Goal: Task Accomplishment & Management: Manage account settings

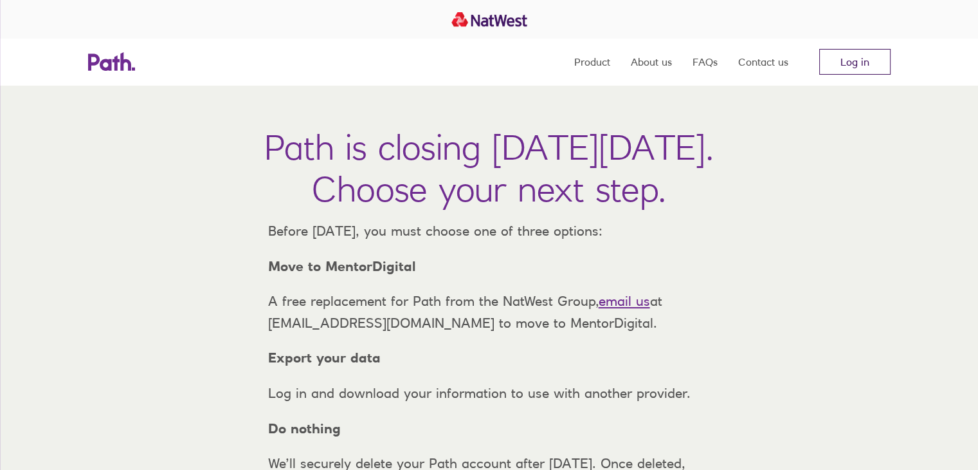
click at [860, 66] on link "Log in" at bounding box center [854, 62] width 71 height 26
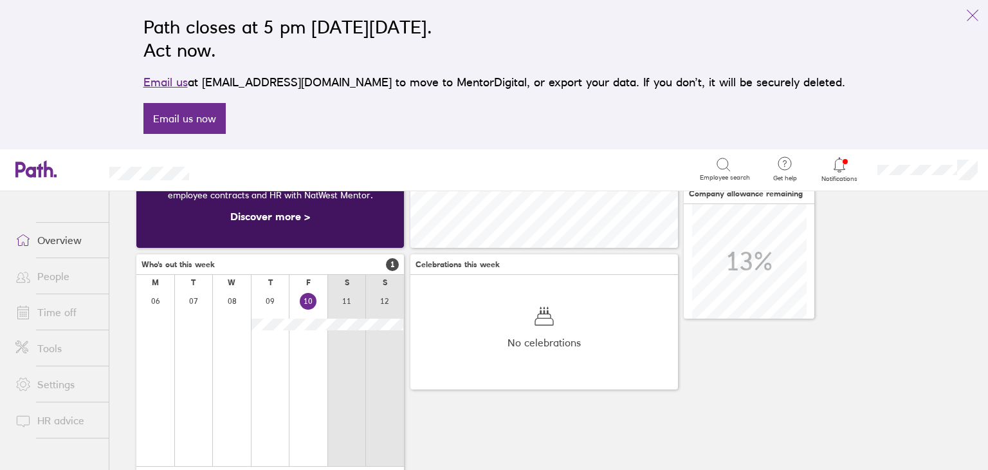
scroll to position [138, 0]
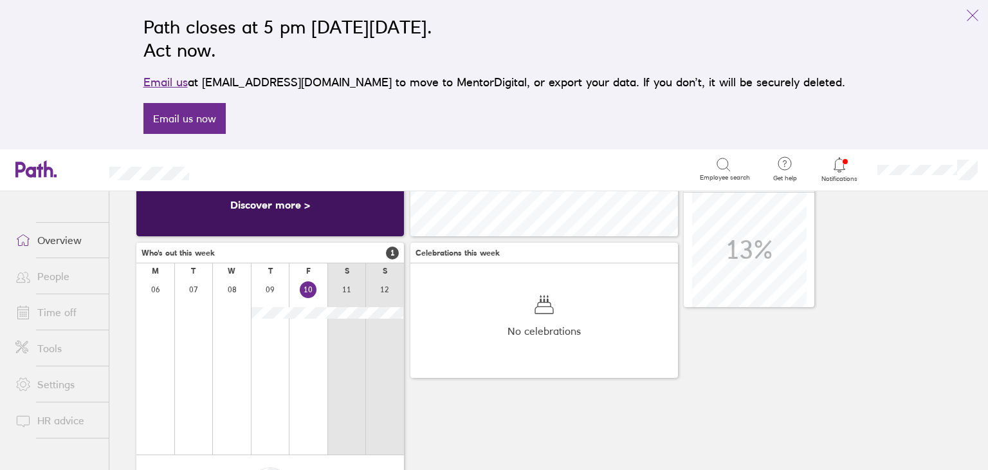
click at [69, 314] on link "Time off" at bounding box center [57, 312] width 104 height 26
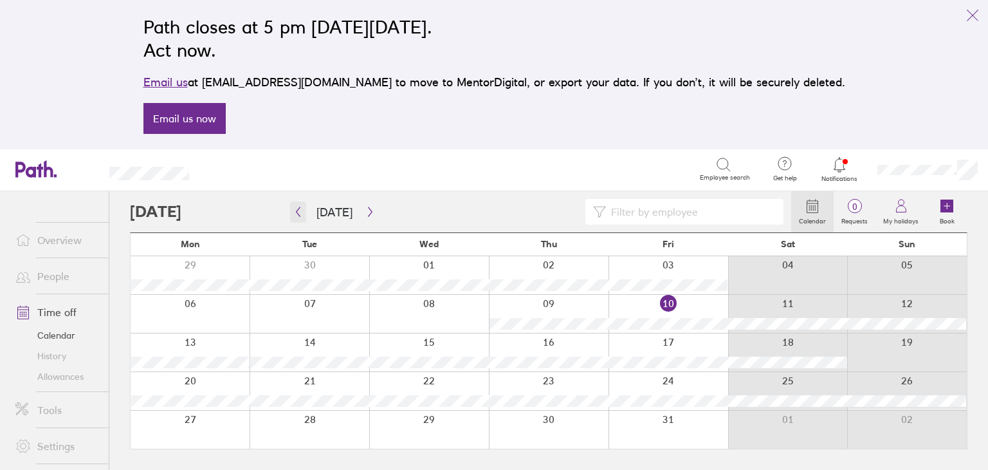
click at [298, 214] on icon "button" at bounding box center [299, 212] width 4 height 10
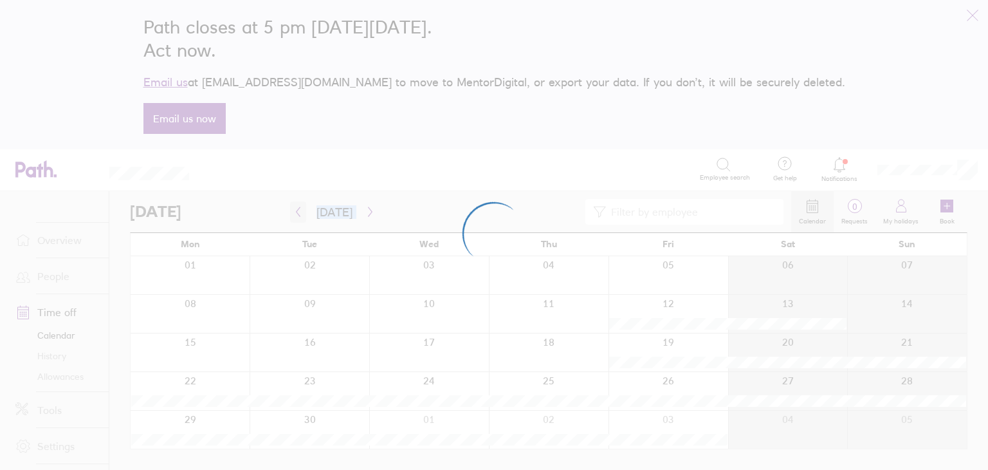
click at [298, 214] on div at bounding box center [494, 235] width 988 height 470
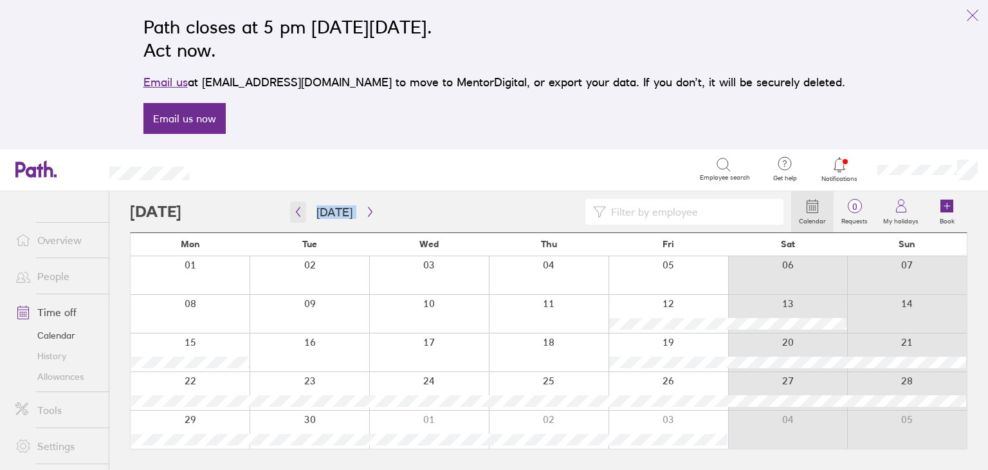
click at [298, 214] on icon "button" at bounding box center [299, 212] width 4 height 10
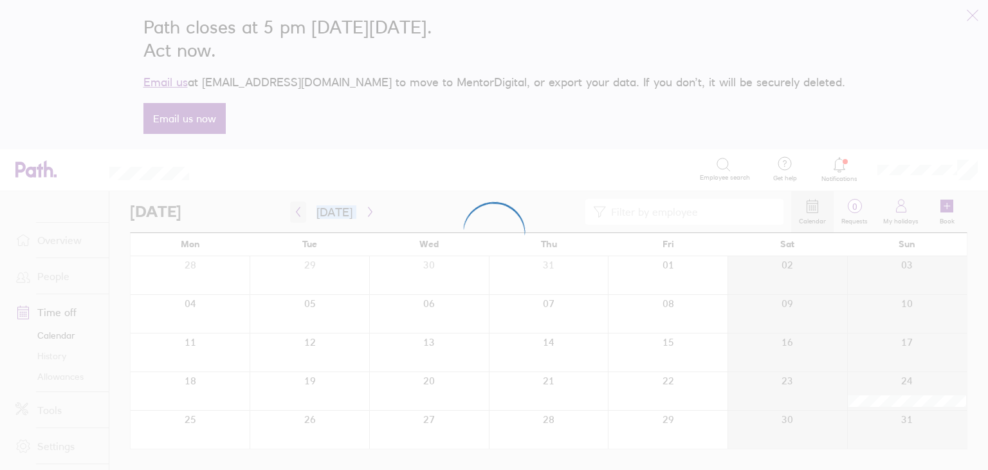
click at [298, 214] on div at bounding box center [494, 235] width 988 height 470
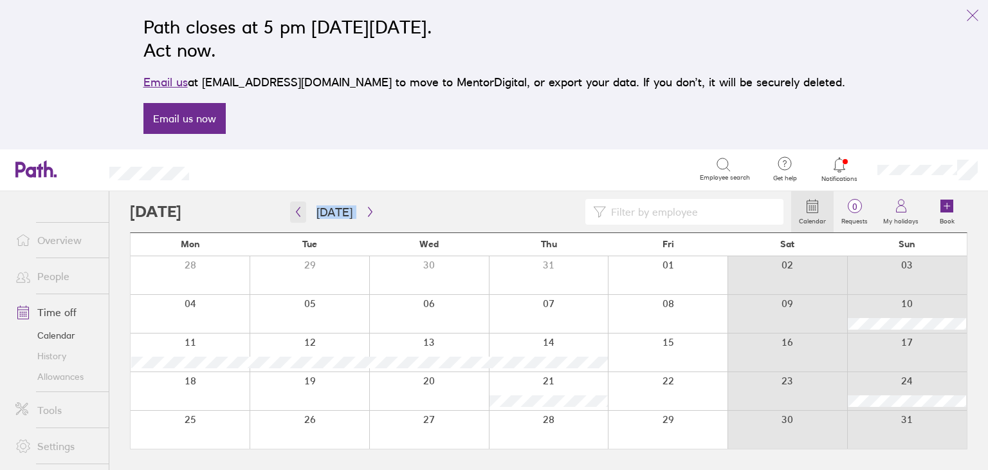
click at [298, 214] on icon "button" at bounding box center [299, 212] width 4 height 10
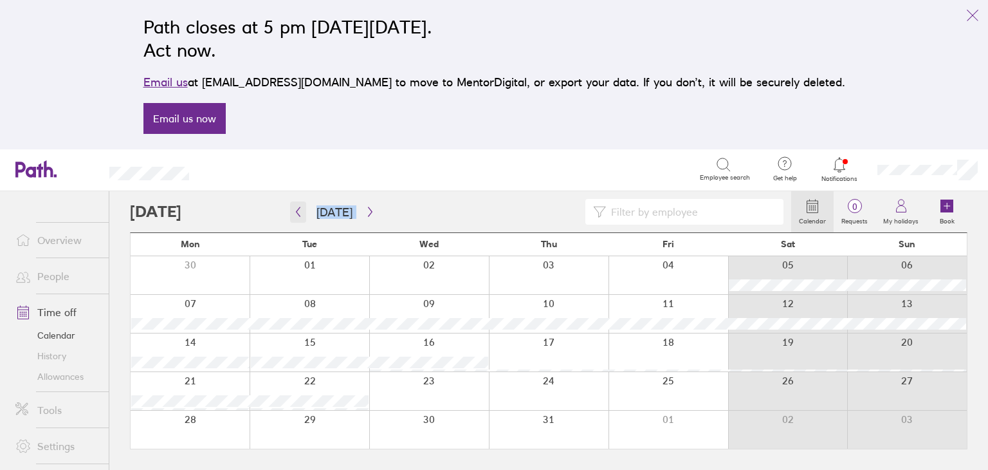
click at [298, 214] on icon "button" at bounding box center [299, 212] width 4 height 10
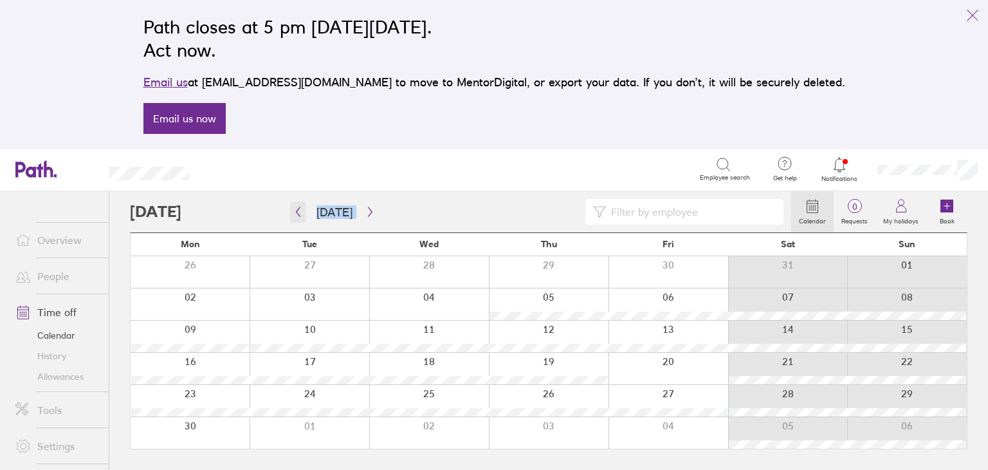
click at [298, 214] on icon "button" at bounding box center [299, 212] width 4 height 10
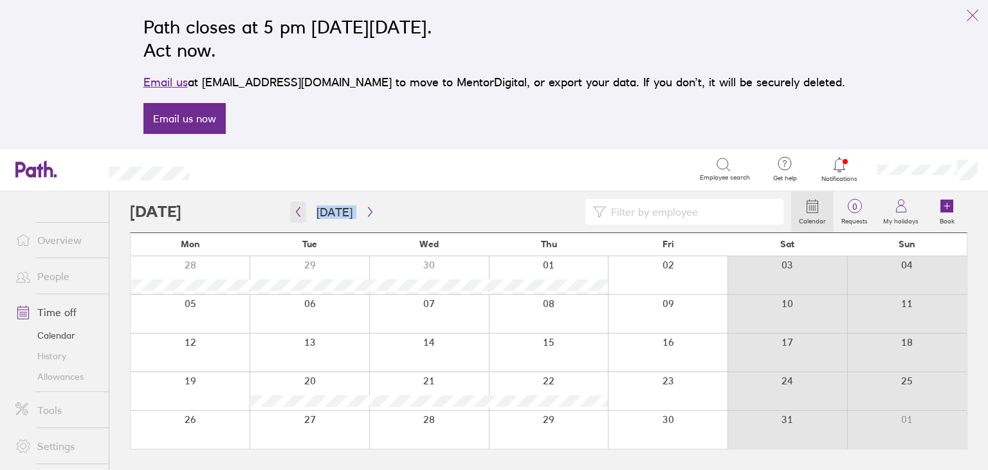
click at [298, 214] on icon "button" at bounding box center [299, 212] width 4 height 10
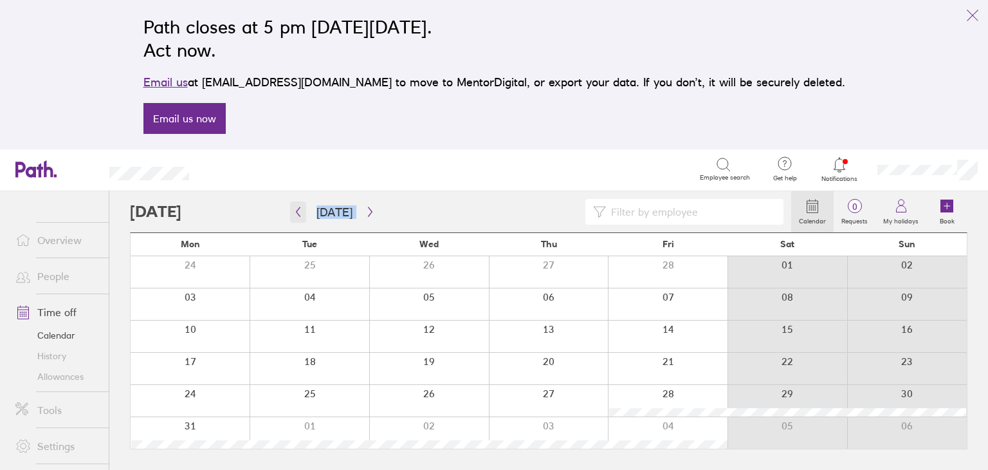
click at [298, 214] on icon "button" at bounding box center [299, 212] width 4 height 10
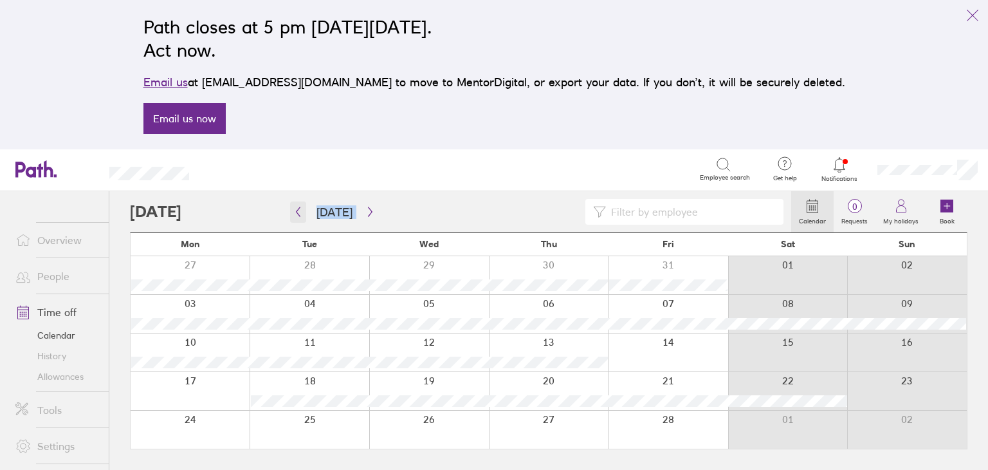
click at [298, 214] on icon "button" at bounding box center [299, 212] width 4 height 10
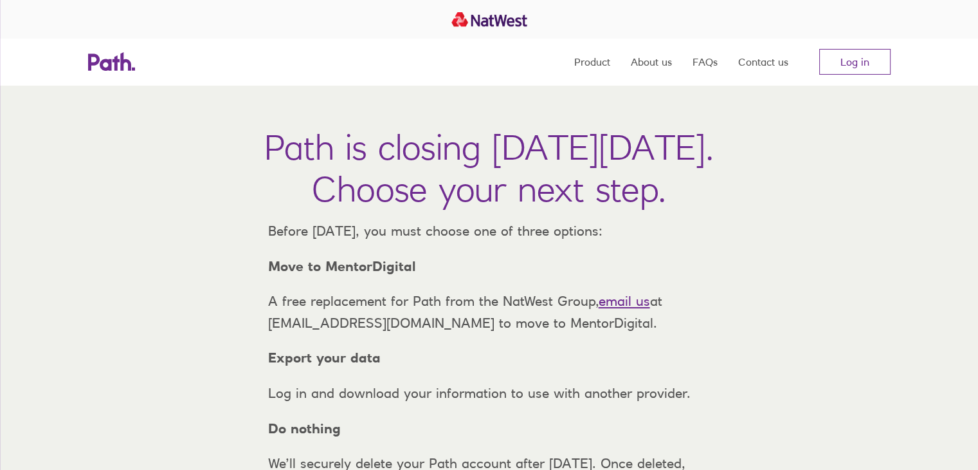
click at [868, 67] on link "Log in" at bounding box center [854, 62] width 71 height 26
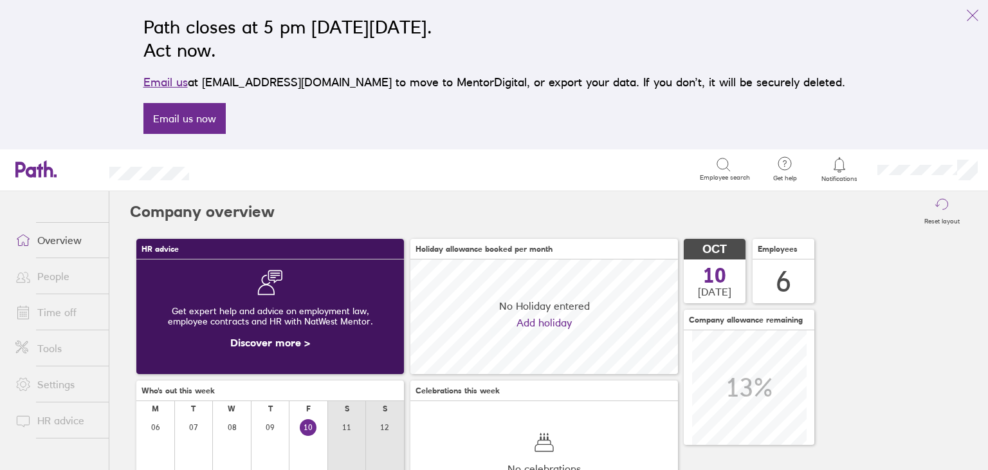
scroll to position [114, 268]
click at [59, 315] on link "Time off" at bounding box center [57, 312] width 104 height 26
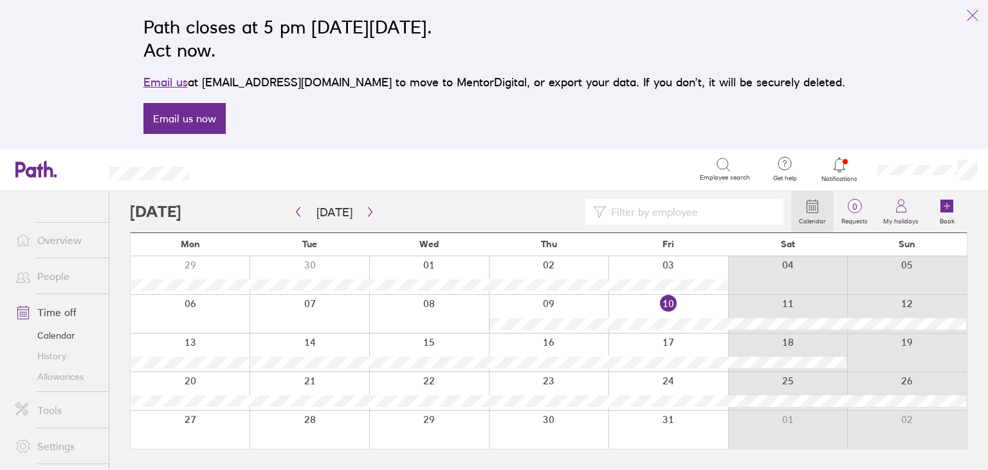
click at [71, 268] on link "People" at bounding box center [57, 276] width 104 height 26
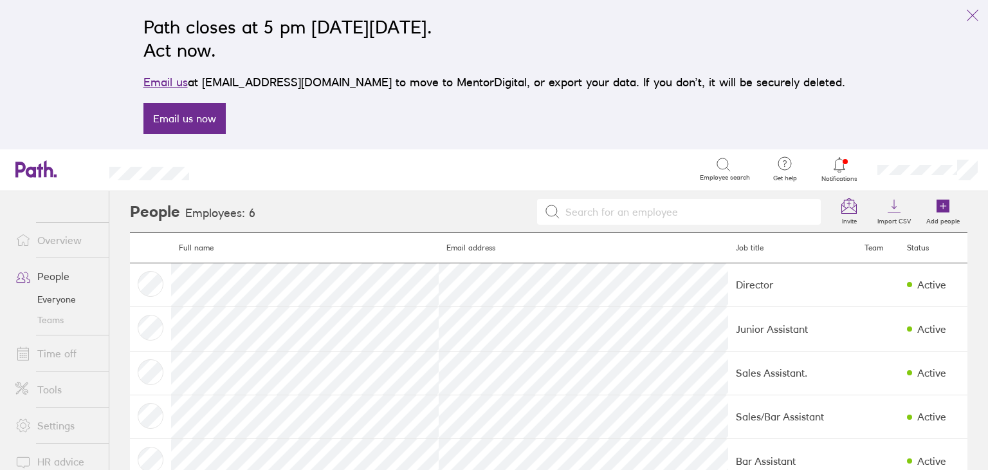
scroll to position [79, 0]
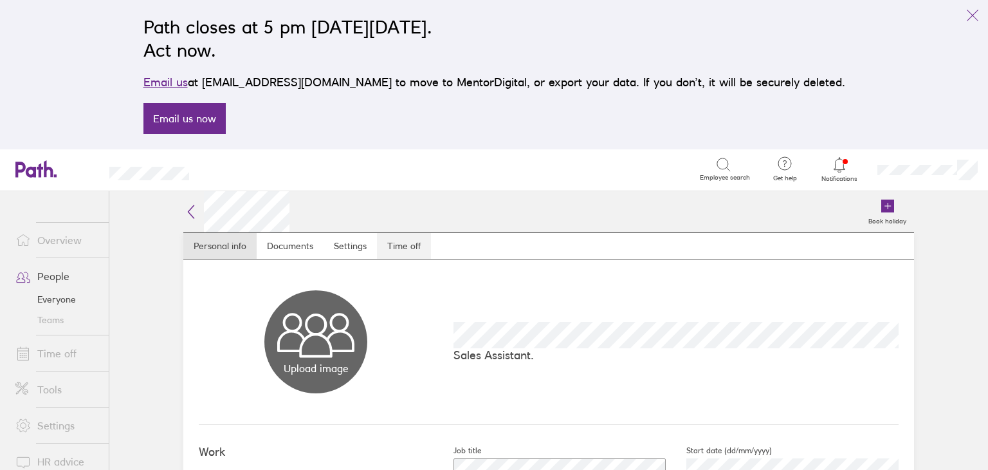
click at [419, 250] on link "Time off" at bounding box center [404, 246] width 54 height 26
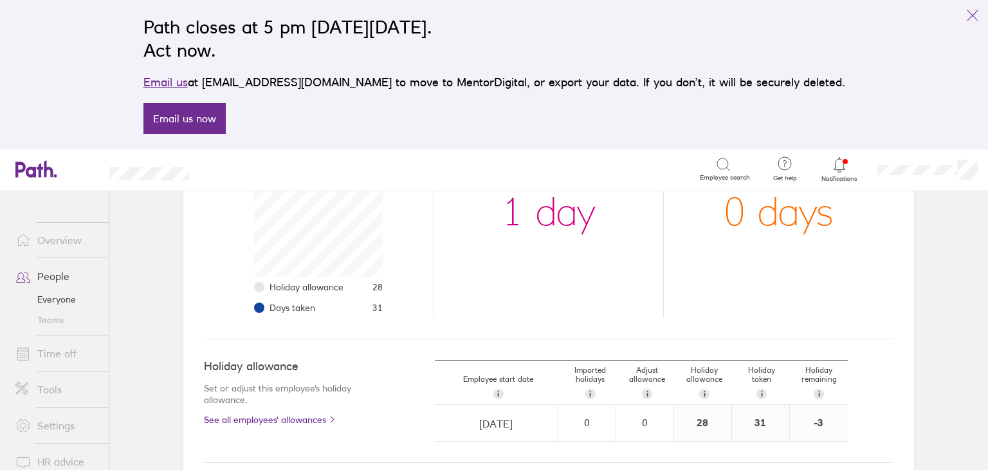
scroll to position [247, 0]
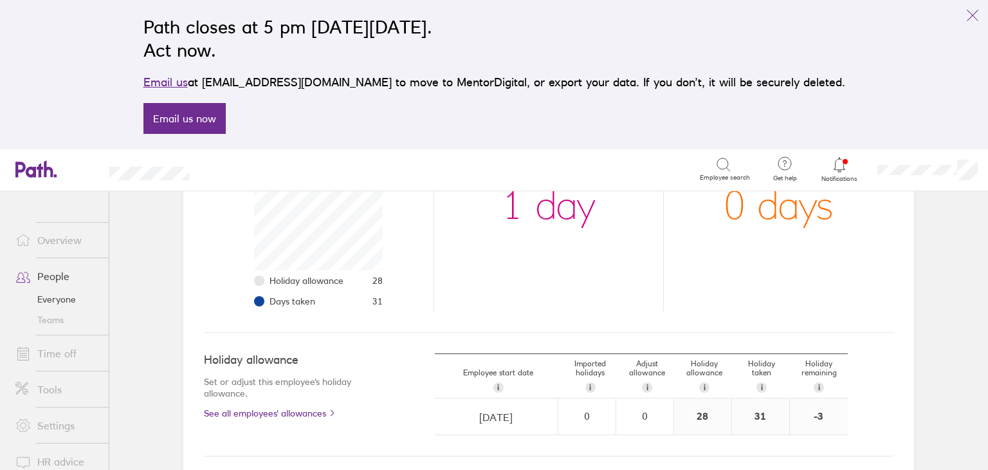
click at [59, 271] on link "People" at bounding box center [57, 276] width 104 height 26
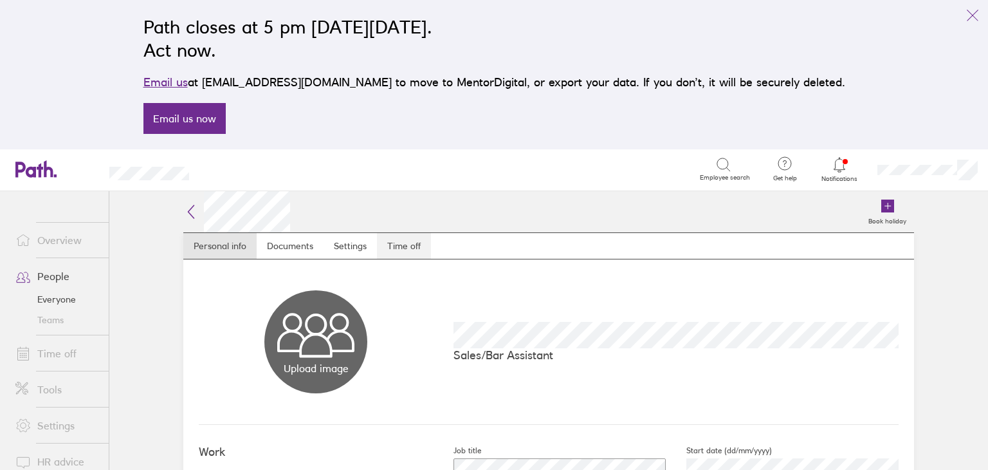
click at [401, 248] on link "Time off" at bounding box center [404, 246] width 54 height 26
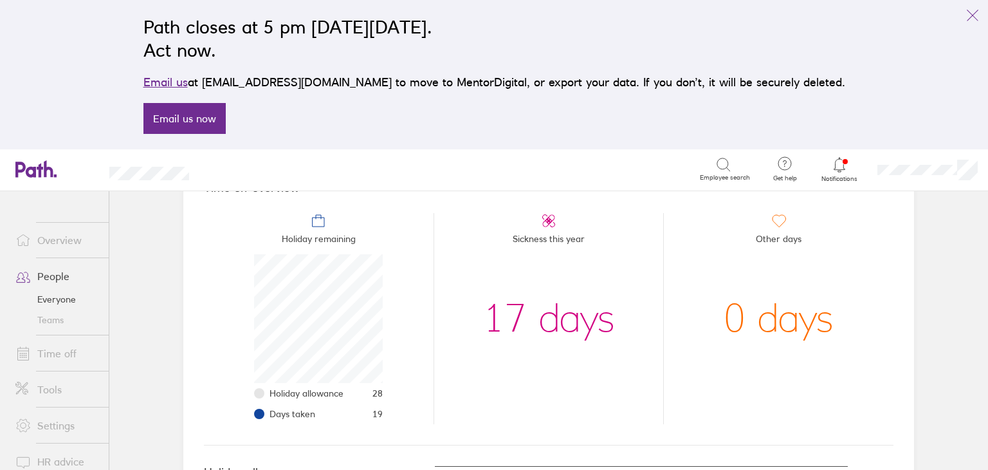
scroll to position [125, 0]
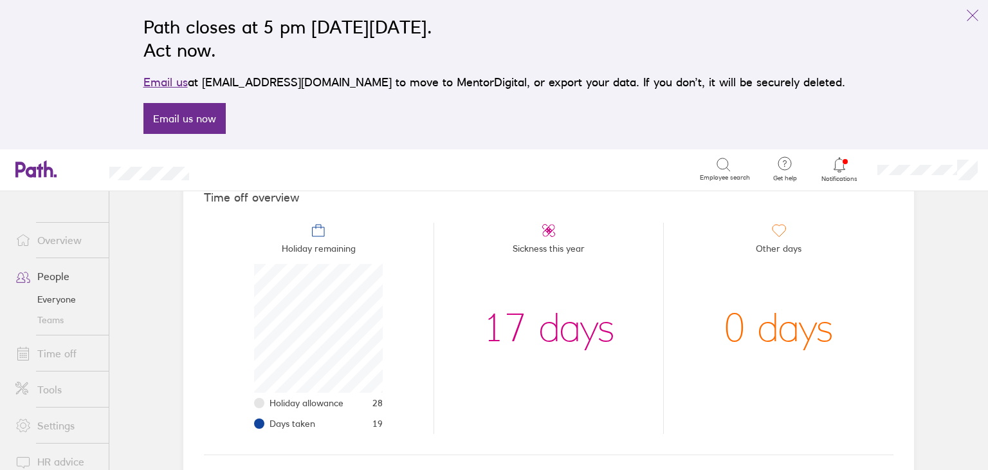
click at [50, 276] on link "People" at bounding box center [57, 276] width 104 height 26
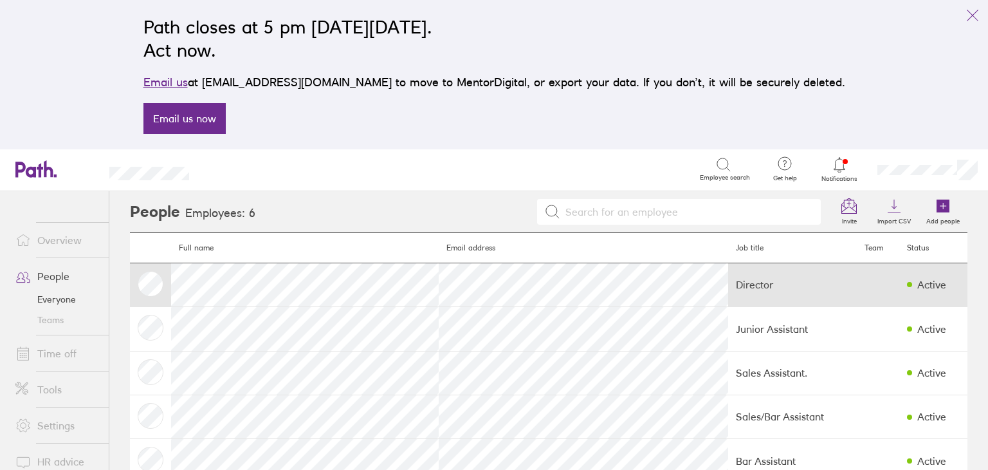
scroll to position [79, 0]
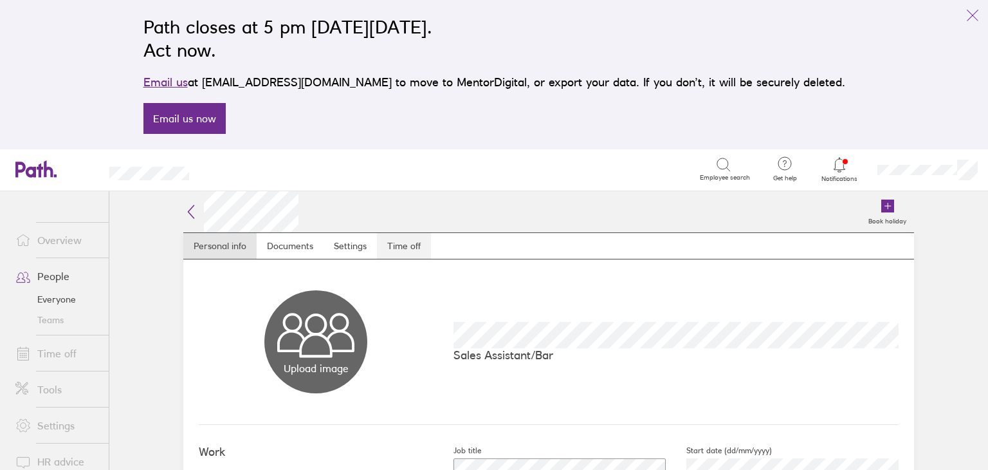
click at [392, 248] on link "Time off" at bounding box center [404, 246] width 54 height 26
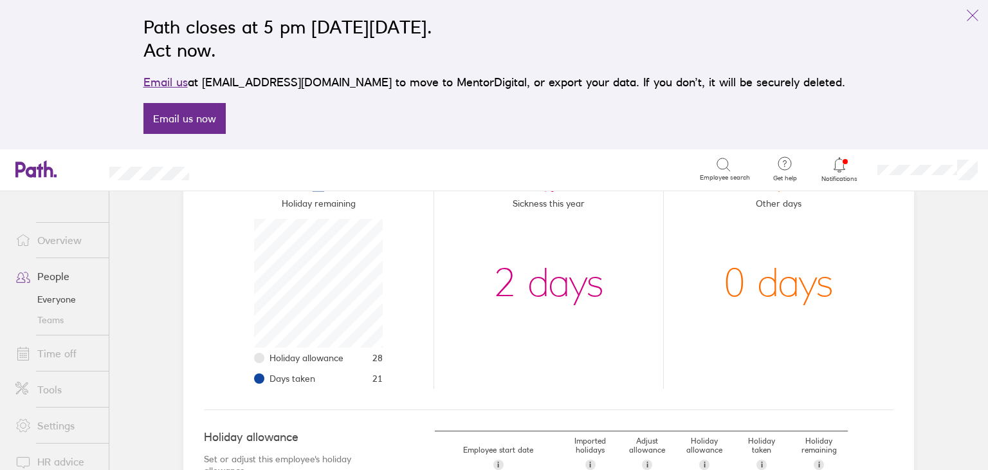
scroll to position [167, 0]
click at [44, 277] on link "People" at bounding box center [57, 276] width 104 height 26
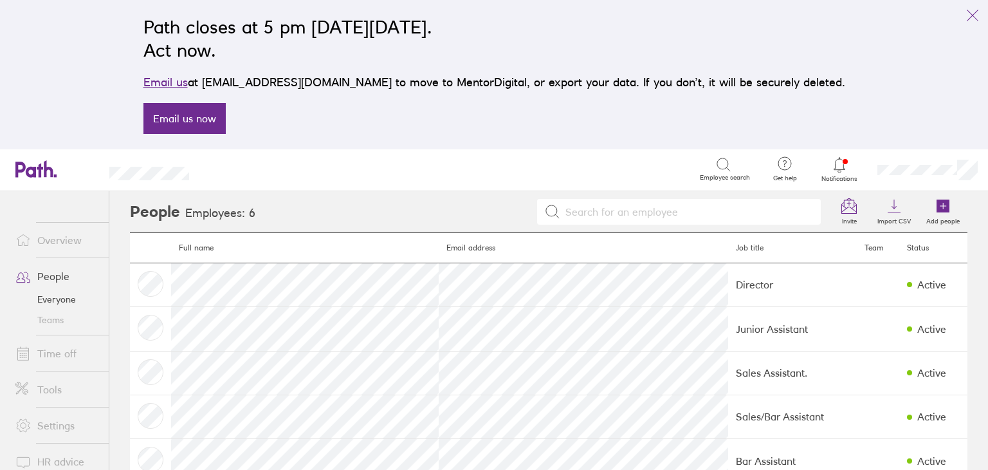
click at [62, 356] on link "Time off" at bounding box center [57, 353] width 104 height 26
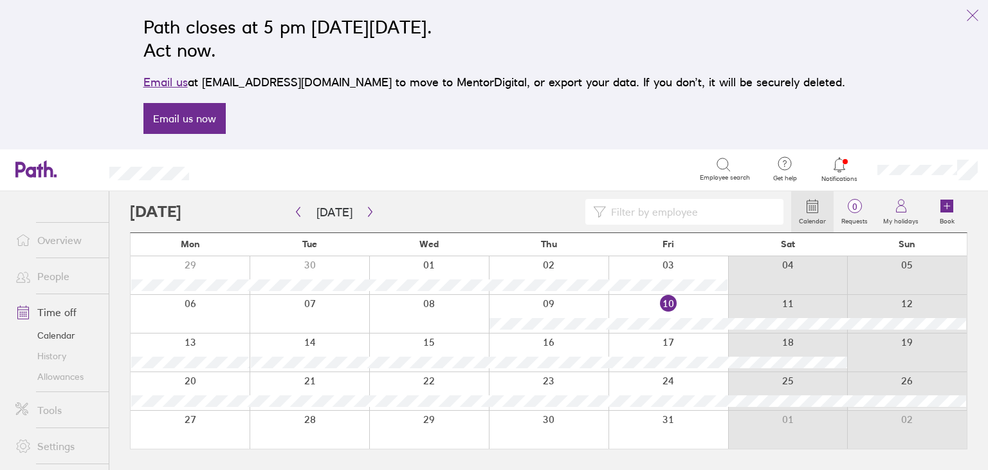
click at [54, 286] on link "People" at bounding box center [57, 276] width 104 height 26
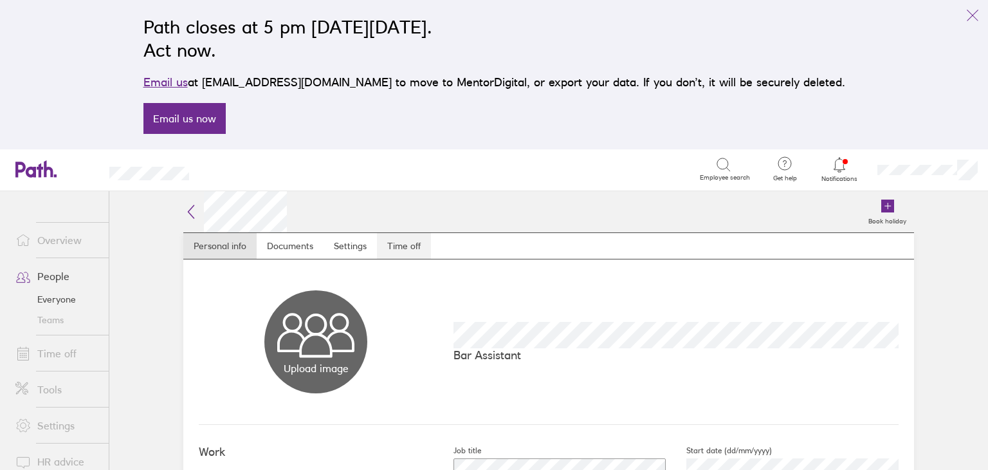
click at [407, 242] on link "Time off" at bounding box center [404, 246] width 54 height 26
